Goal: Find specific fact: Find specific fact

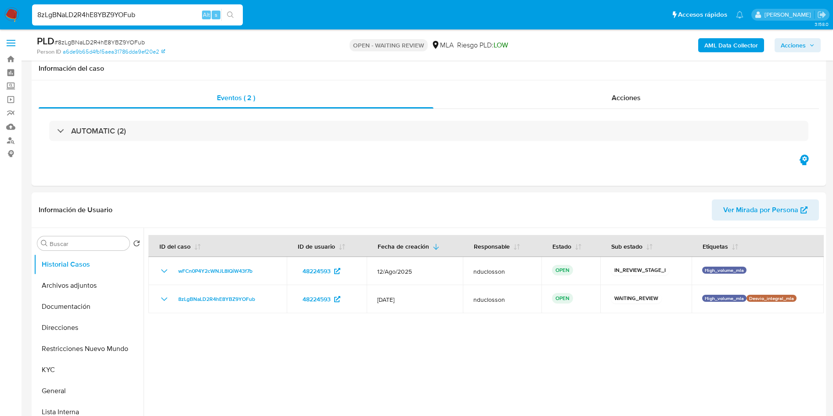
select select "10"
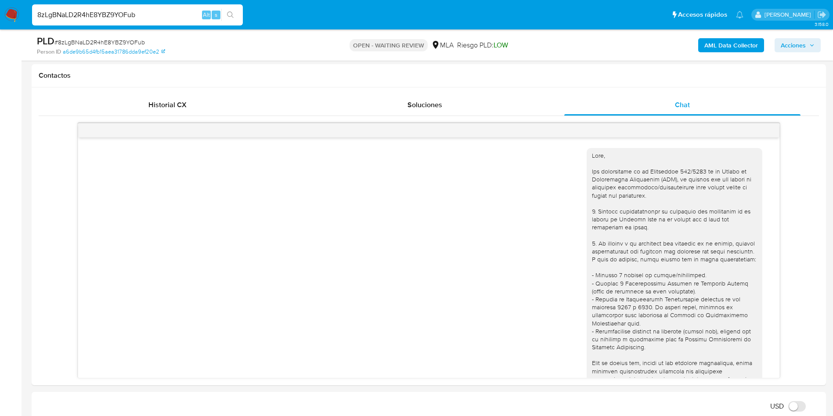
click at [131, 15] on input "8zLgBNaLD2R4hE8YBZ9YOFub" at bounding box center [137, 14] width 211 height 11
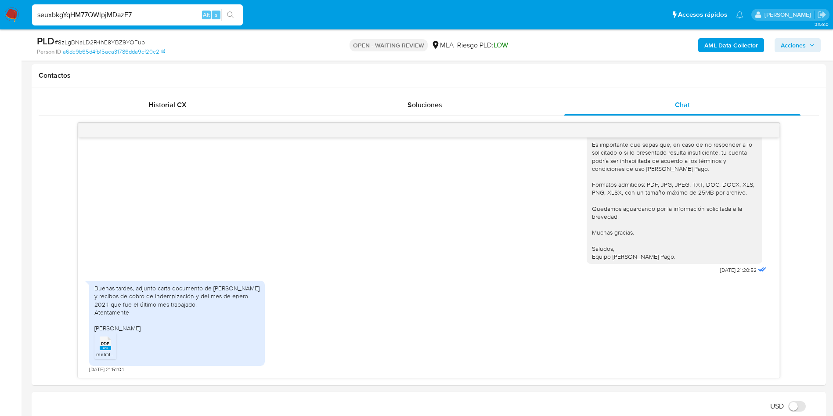
type input "seuxbkgYqHM77QWlpjMDazF7"
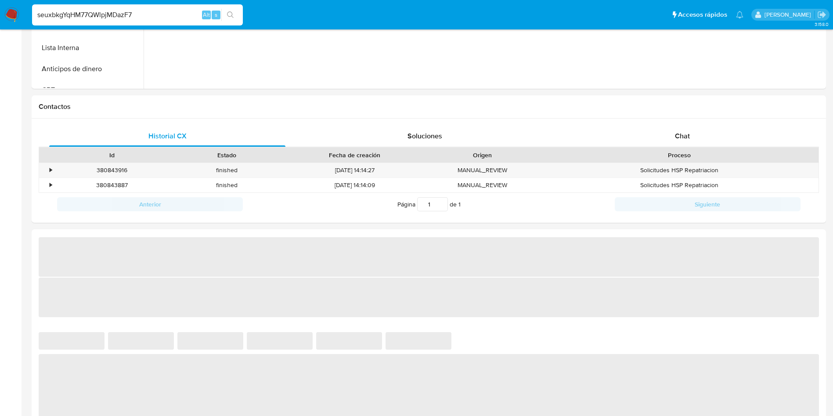
select select "10"
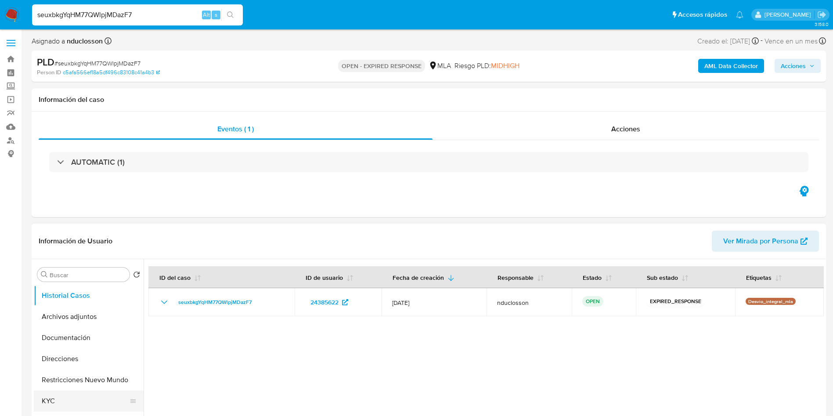
click at [64, 395] on button "KYC" at bounding box center [85, 400] width 103 height 21
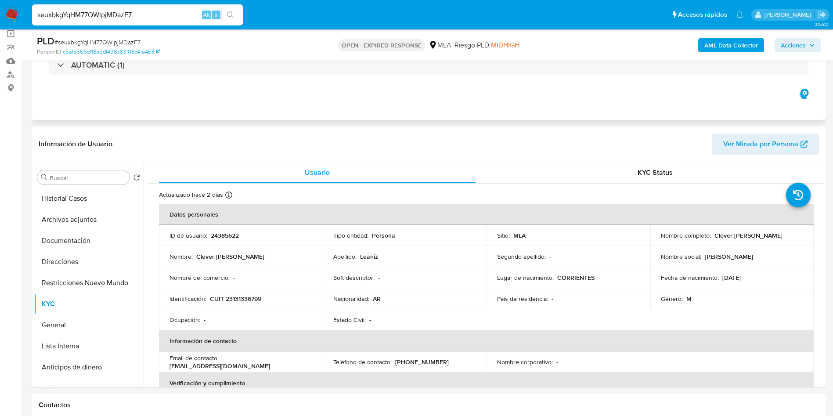
scroll to position [66, 0]
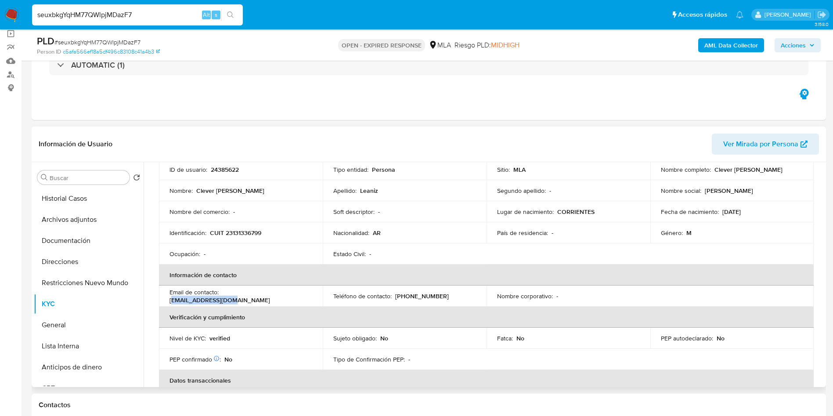
drag, startPoint x: 283, startPoint y: 297, endPoint x: 224, endPoint y: 298, distance: 59.3
click at [224, 298] on div "Email de contacto : [PERSON_NAME][EMAIL_ADDRESS][DOMAIN_NAME]" at bounding box center [240, 296] width 143 height 16
drag, startPoint x: 223, startPoint y: 295, endPoint x: 280, endPoint y: 294, distance: 57.5
click at [280, 294] on div "Email de contacto : [PERSON_NAME][EMAIL_ADDRESS][DOMAIN_NAME]" at bounding box center [240, 296] width 143 height 16
copy p "[EMAIL_ADDRESS][DOMAIN_NAME]"
